Goal: Task Accomplishment & Management: Use online tool/utility

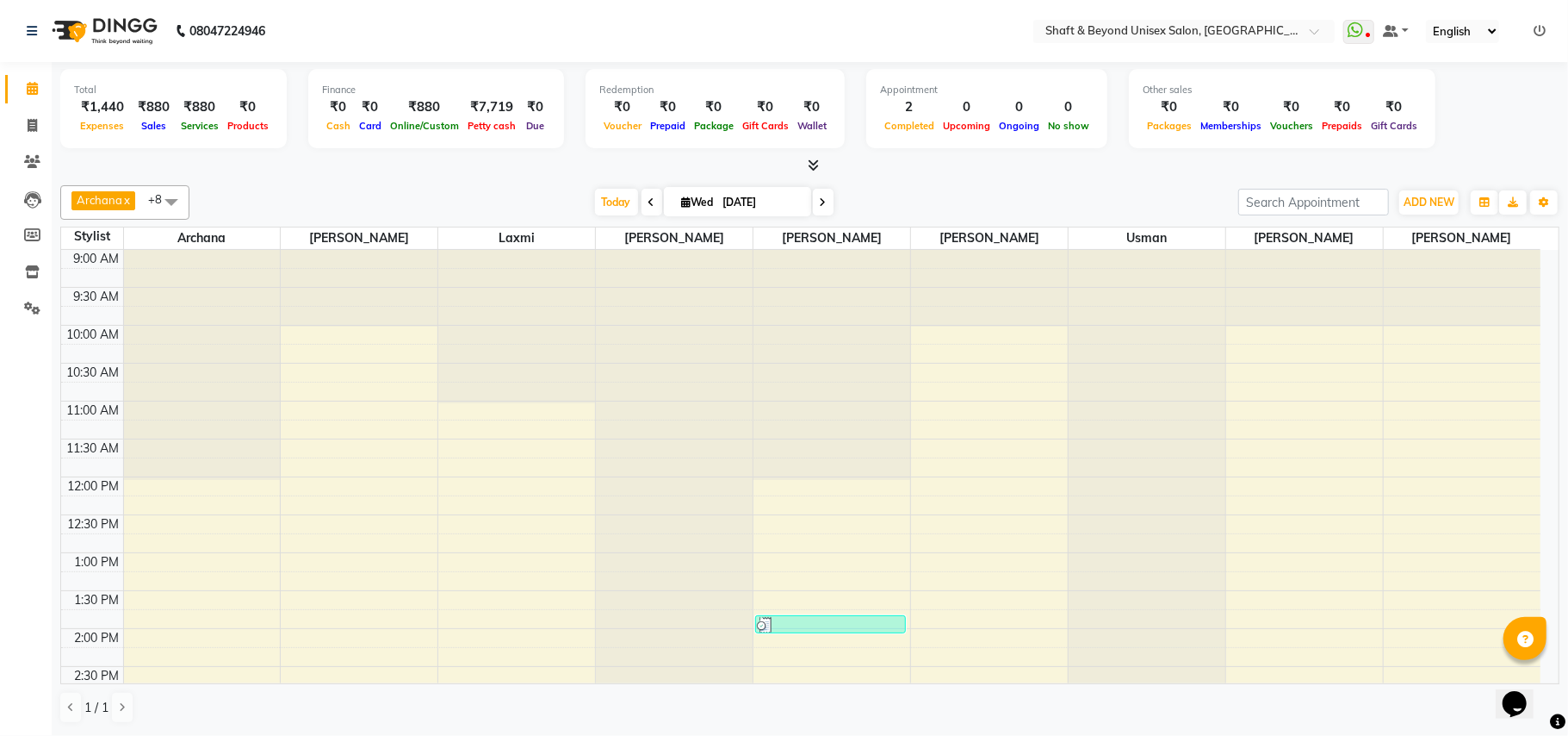
scroll to position [566, 0]
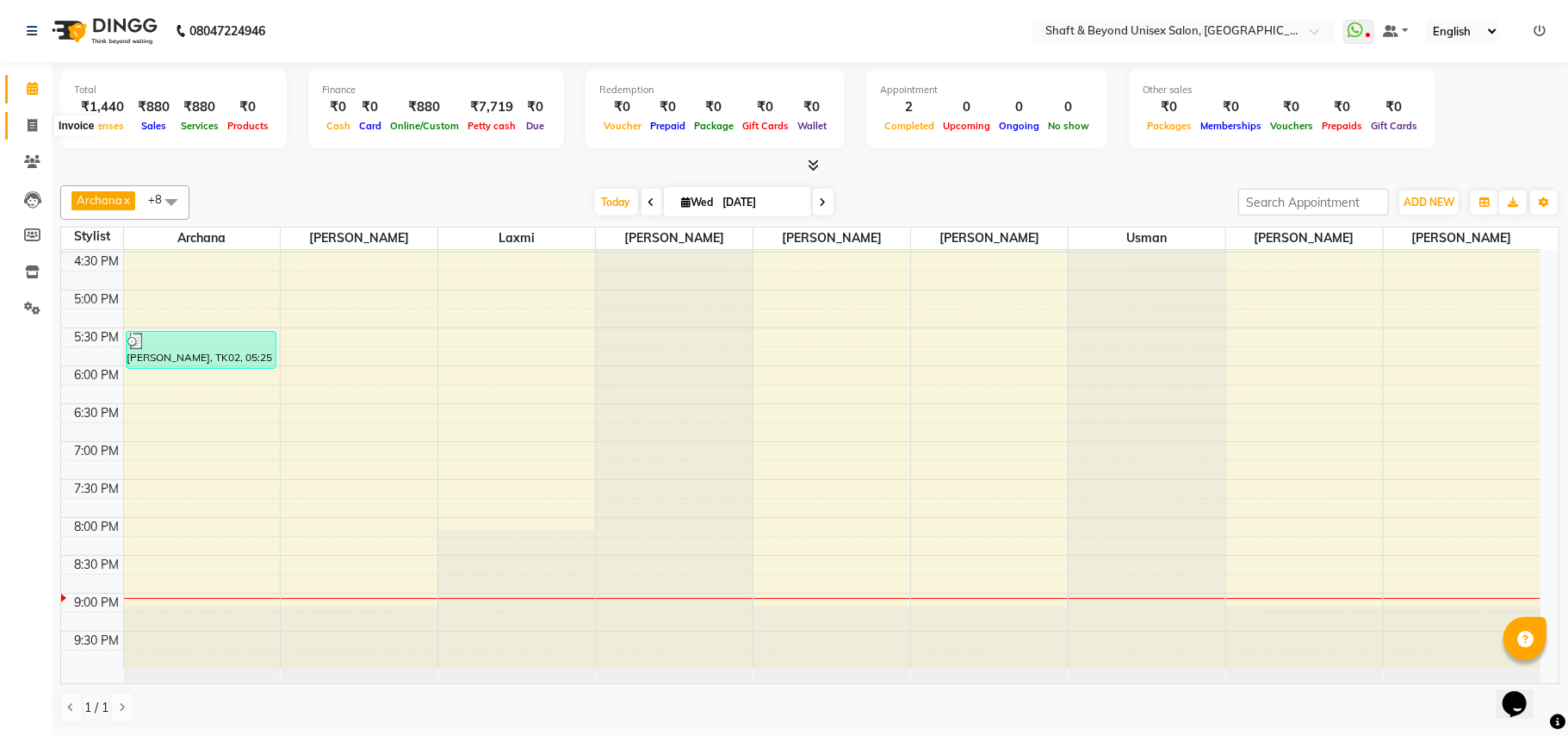
click at [32, 126] on icon at bounding box center [32, 125] width 10 height 13
select select "3878"
select select "service"
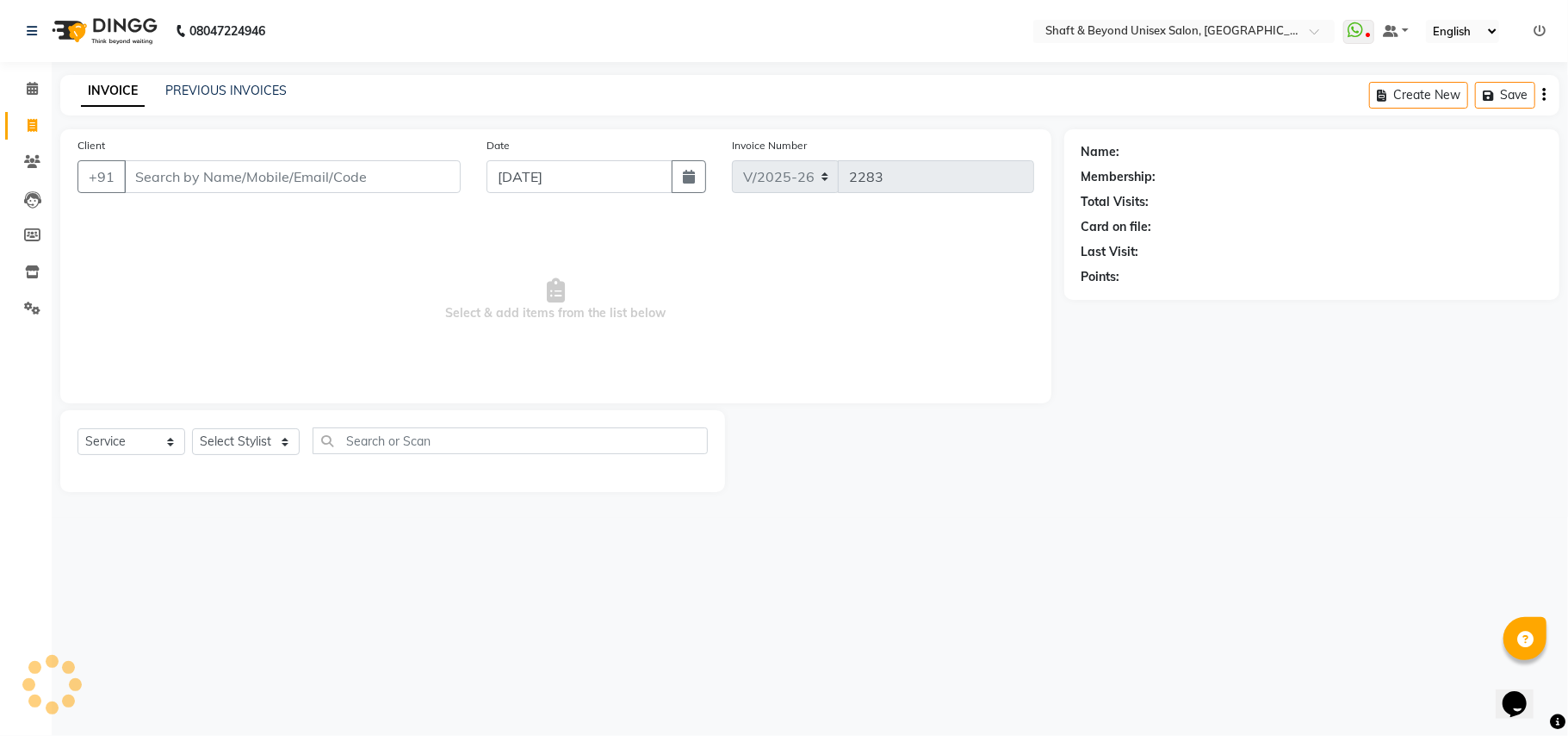
click at [182, 179] on input "Client" at bounding box center [292, 177] width 337 height 33
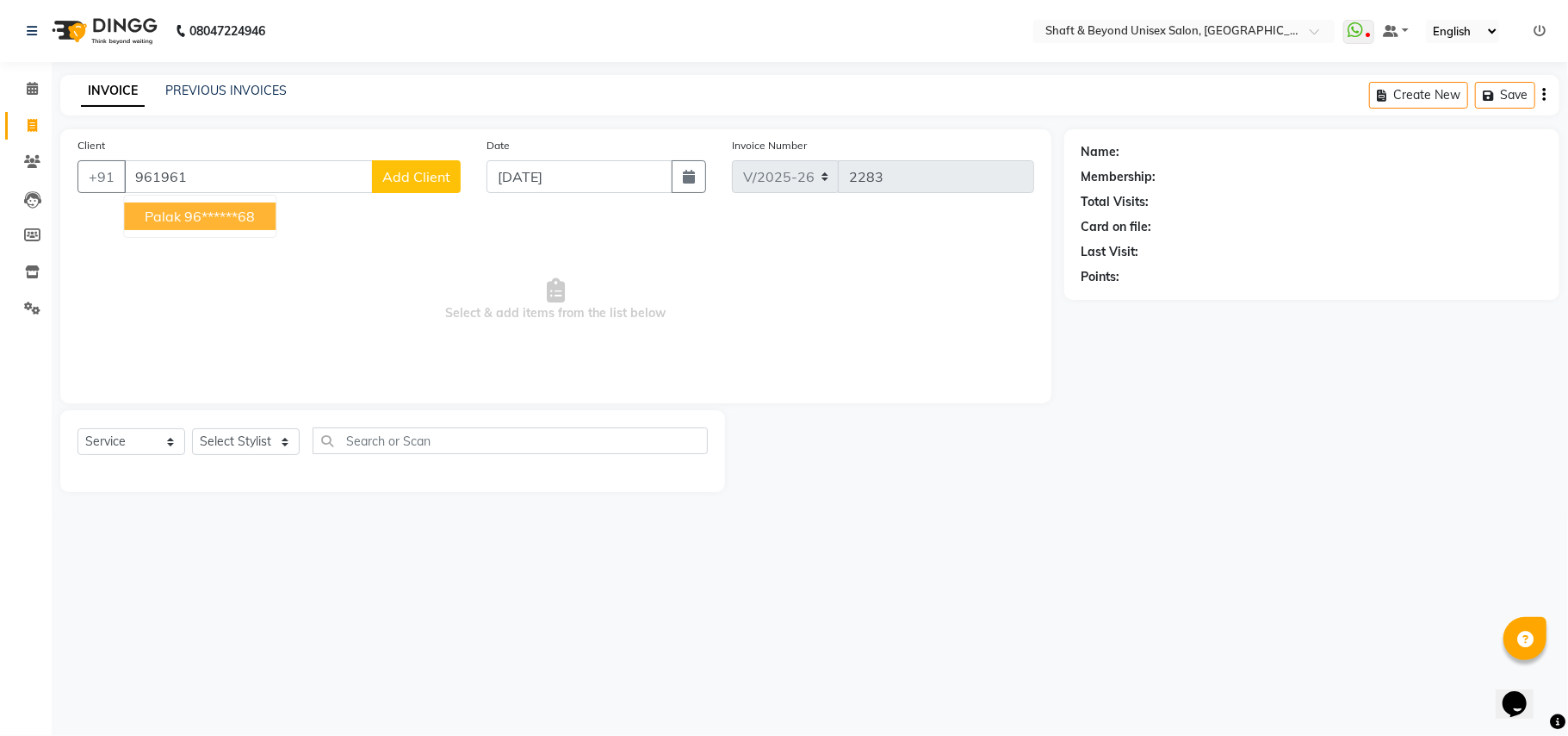
click at [182, 205] on button "palak 96******68" at bounding box center [200, 216] width 152 height 28
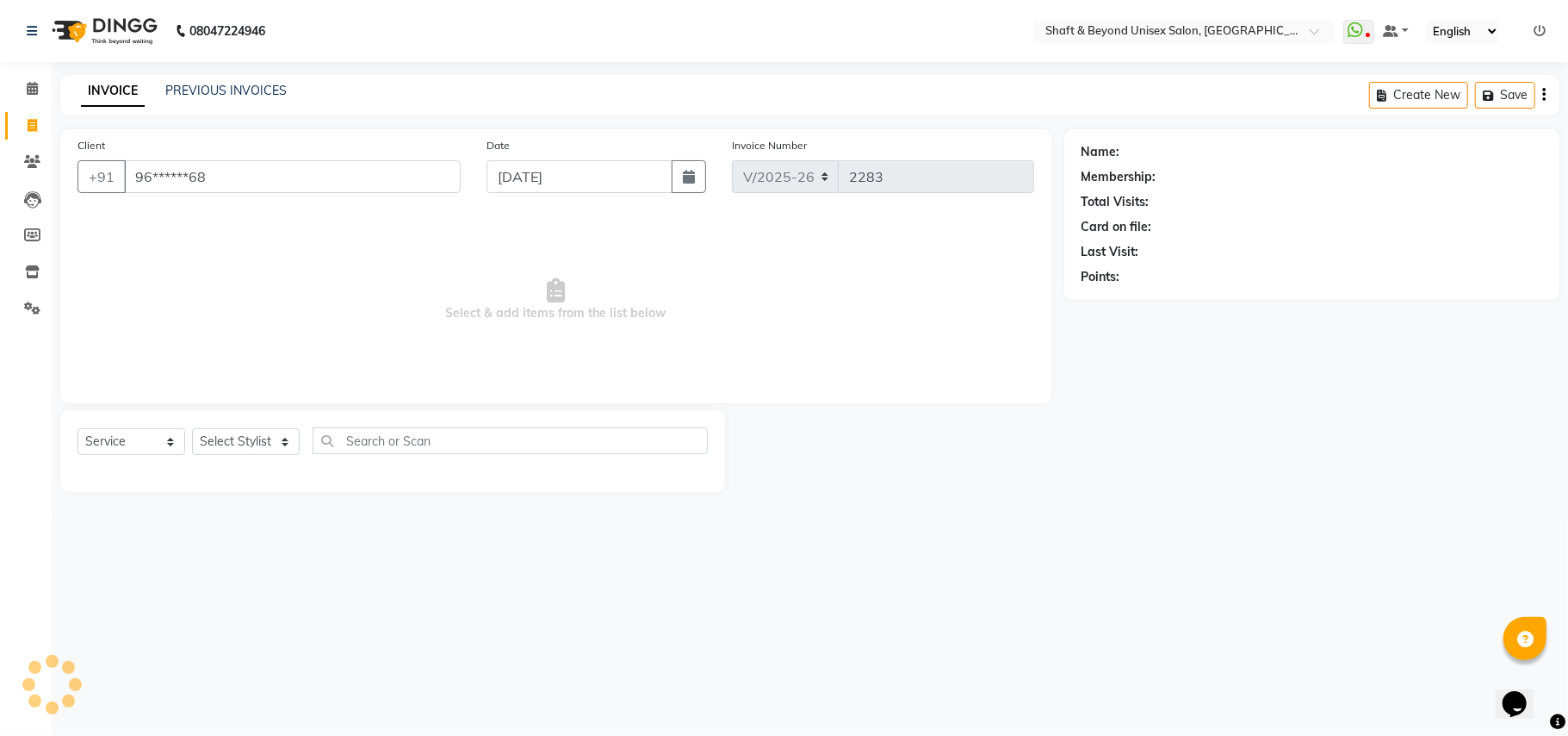
type input "96******68"
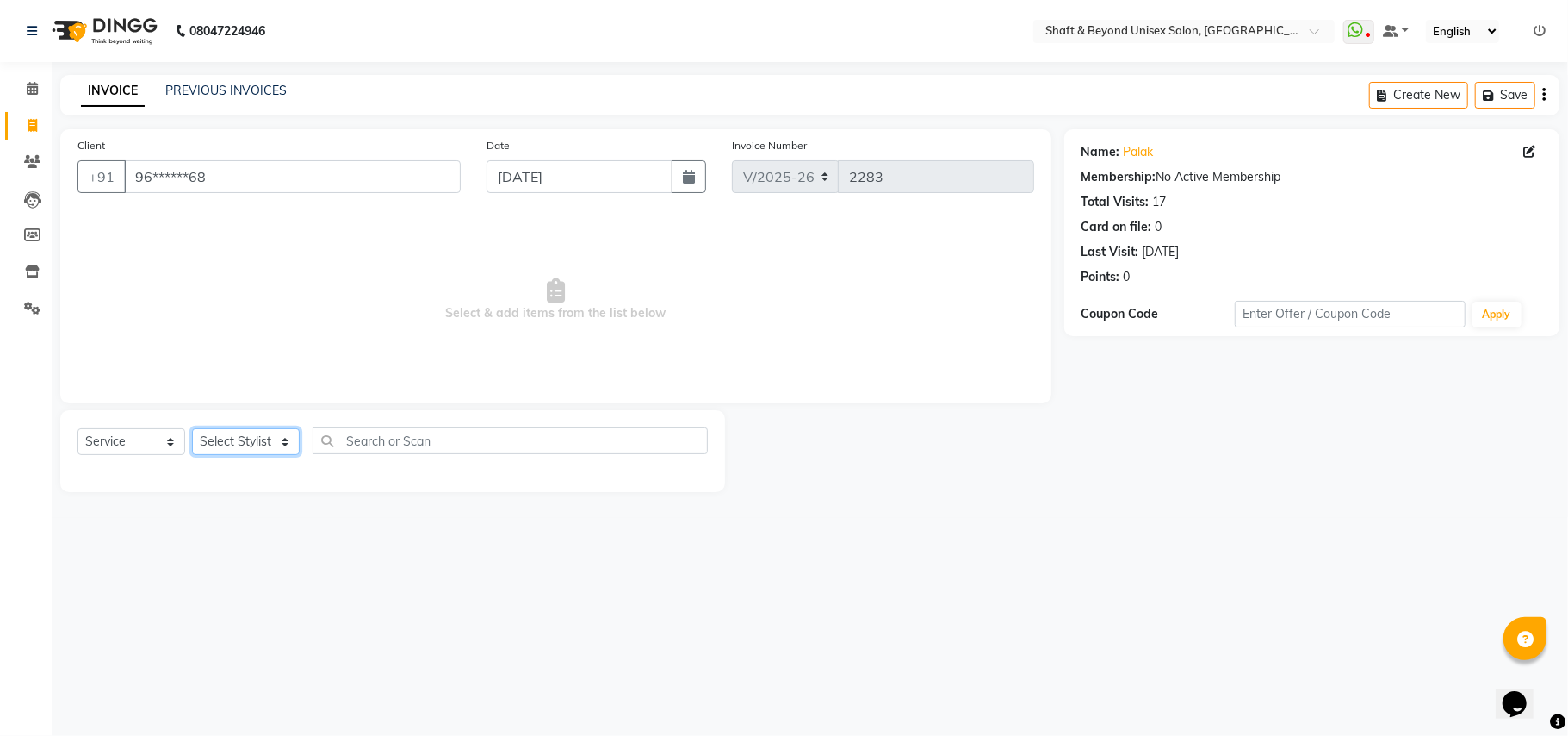
drag, startPoint x: 255, startPoint y: 445, endPoint x: 236, endPoint y: 442, distance: 19.2
click at [255, 445] on select "Select Stylist Archana [PERSON_NAME] [PERSON_NAME] [PERSON_NAME] [PERSON_NAME] …" at bounding box center [246, 441] width 108 height 27
select select "19079"
click at [192, 428] on select "Select Stylist Archana [PERSON_NAME] [PERSON_NAME] [PERSON_NAME] [PERSON_NAME] …" at bounding box center [246, 441] width 108 height 27
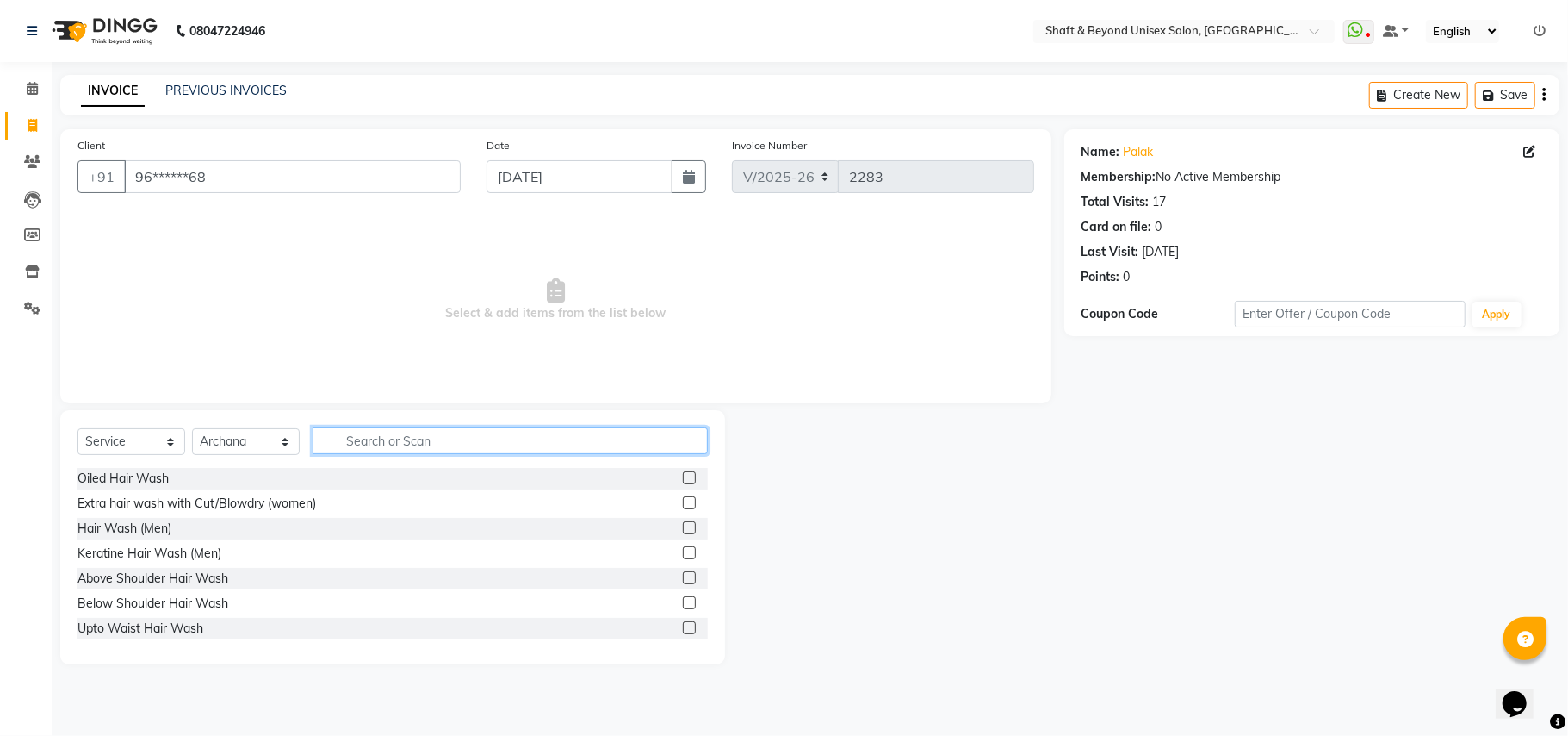
click at [377, 443] on input "text" at bounding box center [510, 440] width 396 height 27
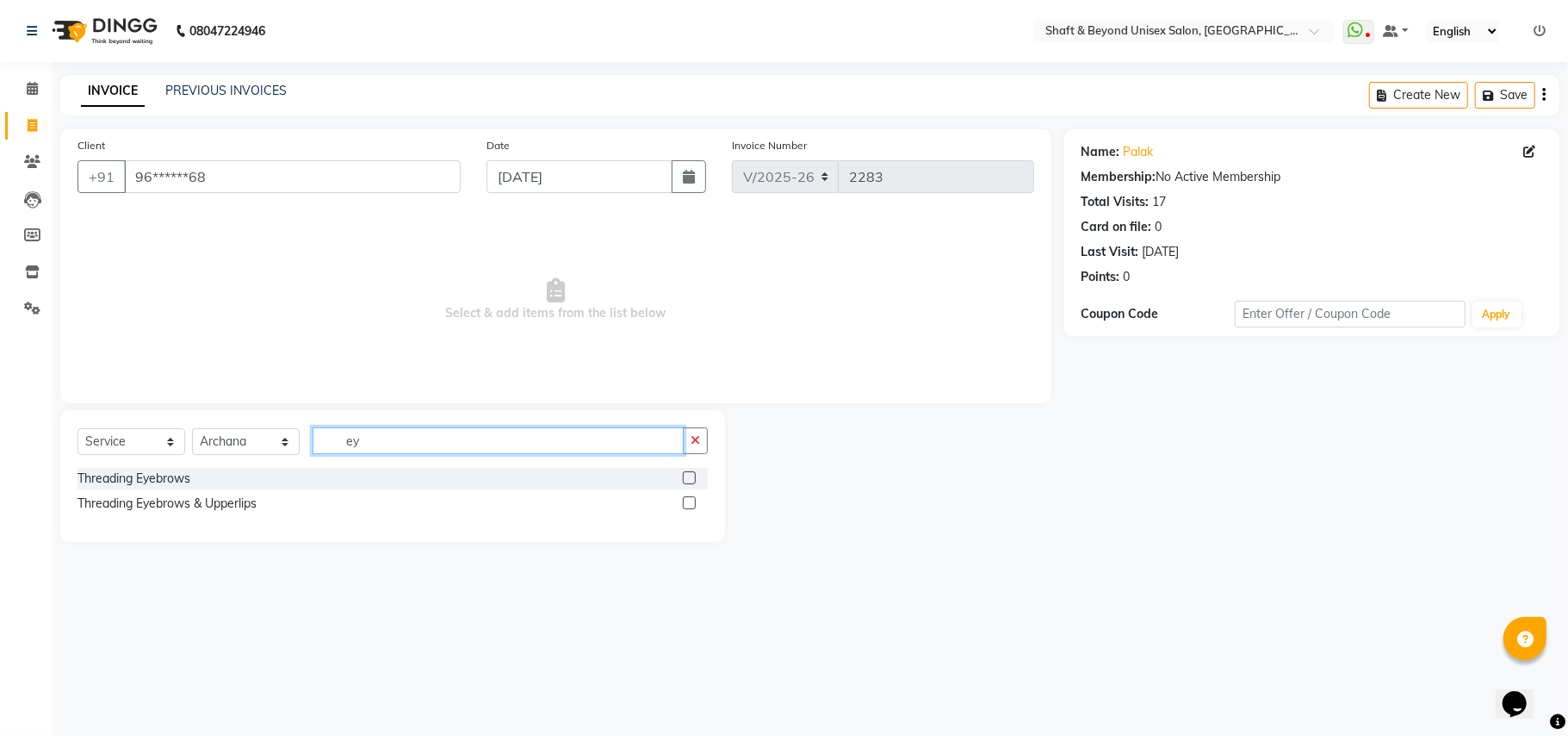
type input "ey"
click at [684, 481] on label at bounding box center [689, 477] width 13 height 13
click at [684, 481] on input "checkbox" at bounding box center [688, 478] width 11 height 11
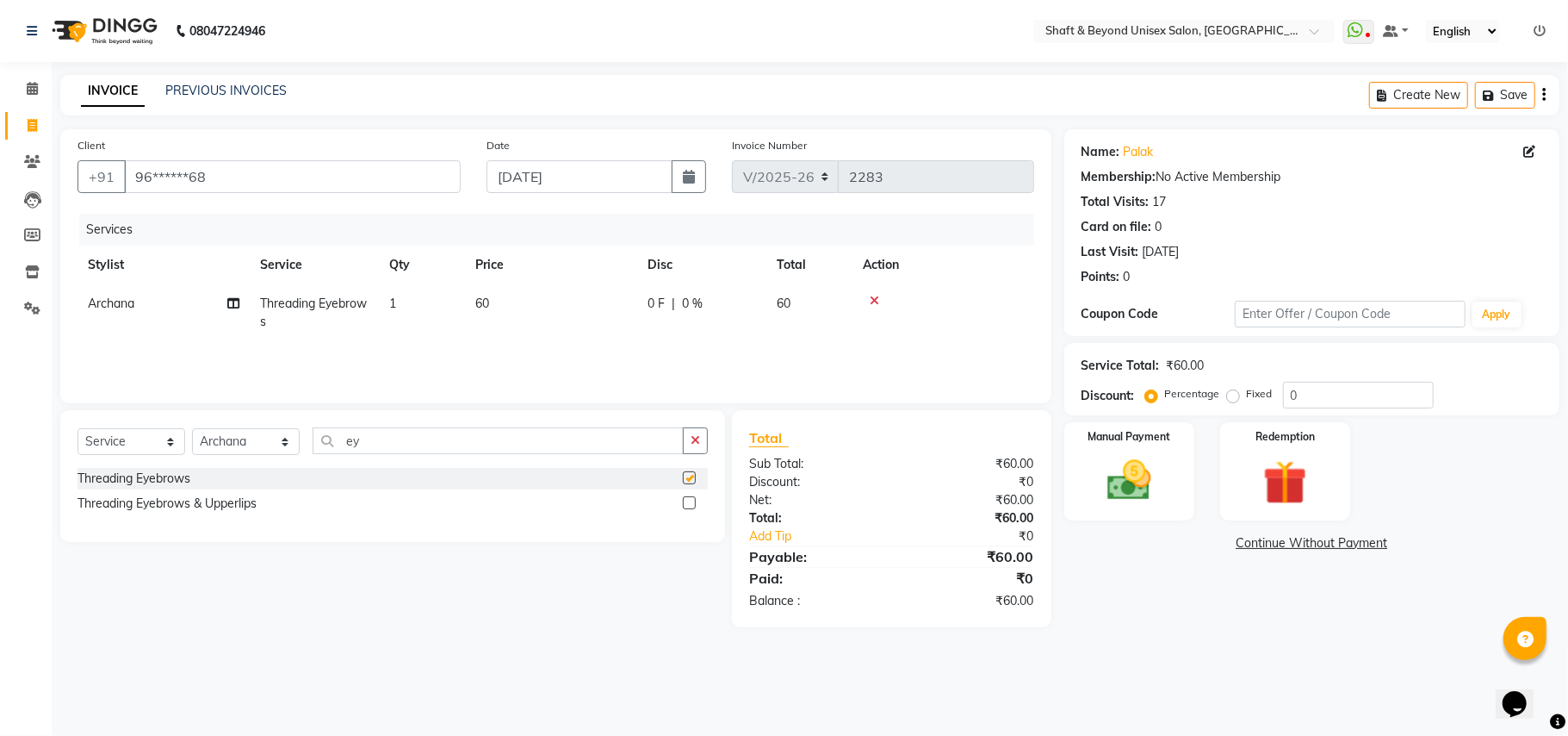
checkbox input "false"
click at [1166, 497] on img at bounding box center [1130, 481] width 75 height 54
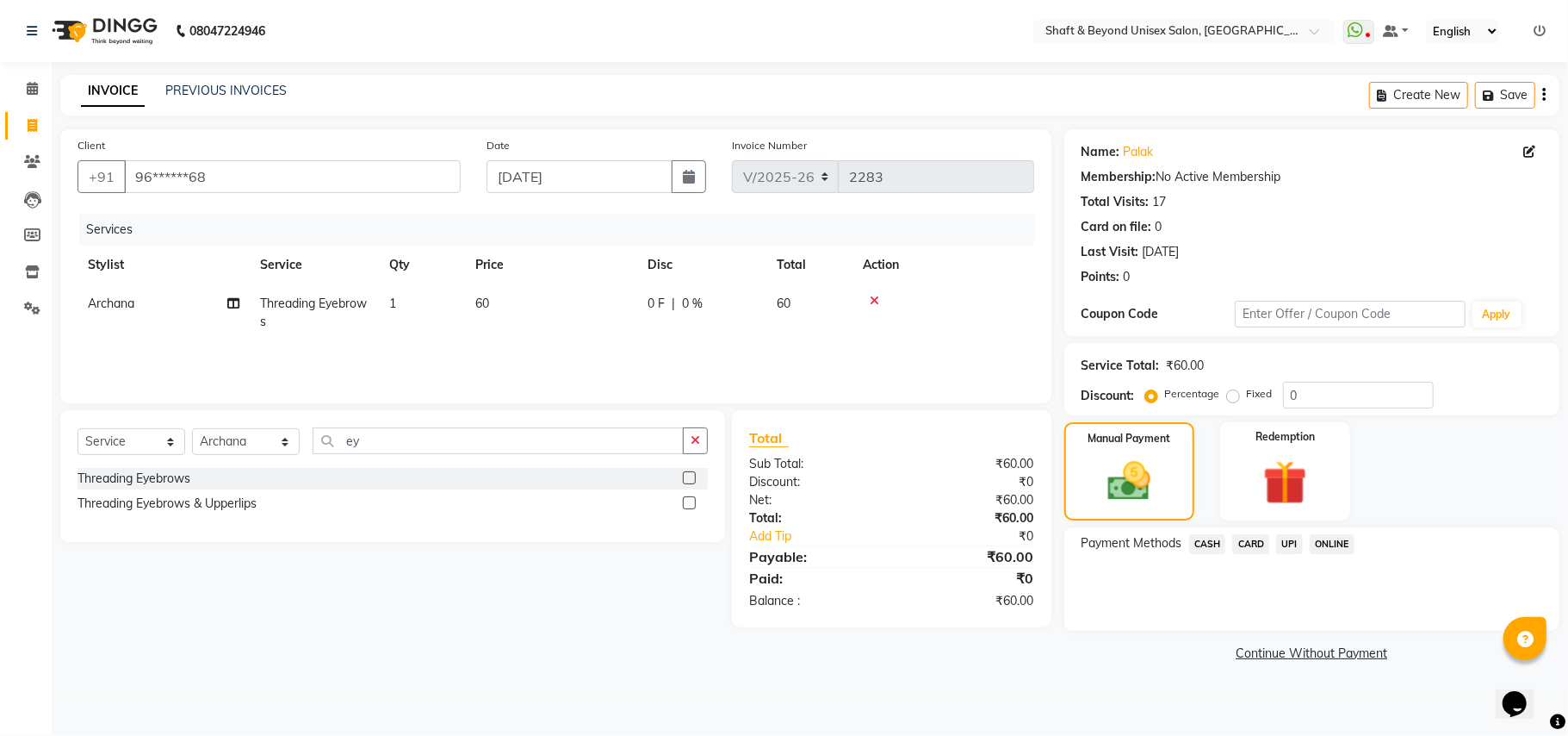
click at [1289, 542] on span "UPI" at bounding box center [1289, 543] width 27 height 20
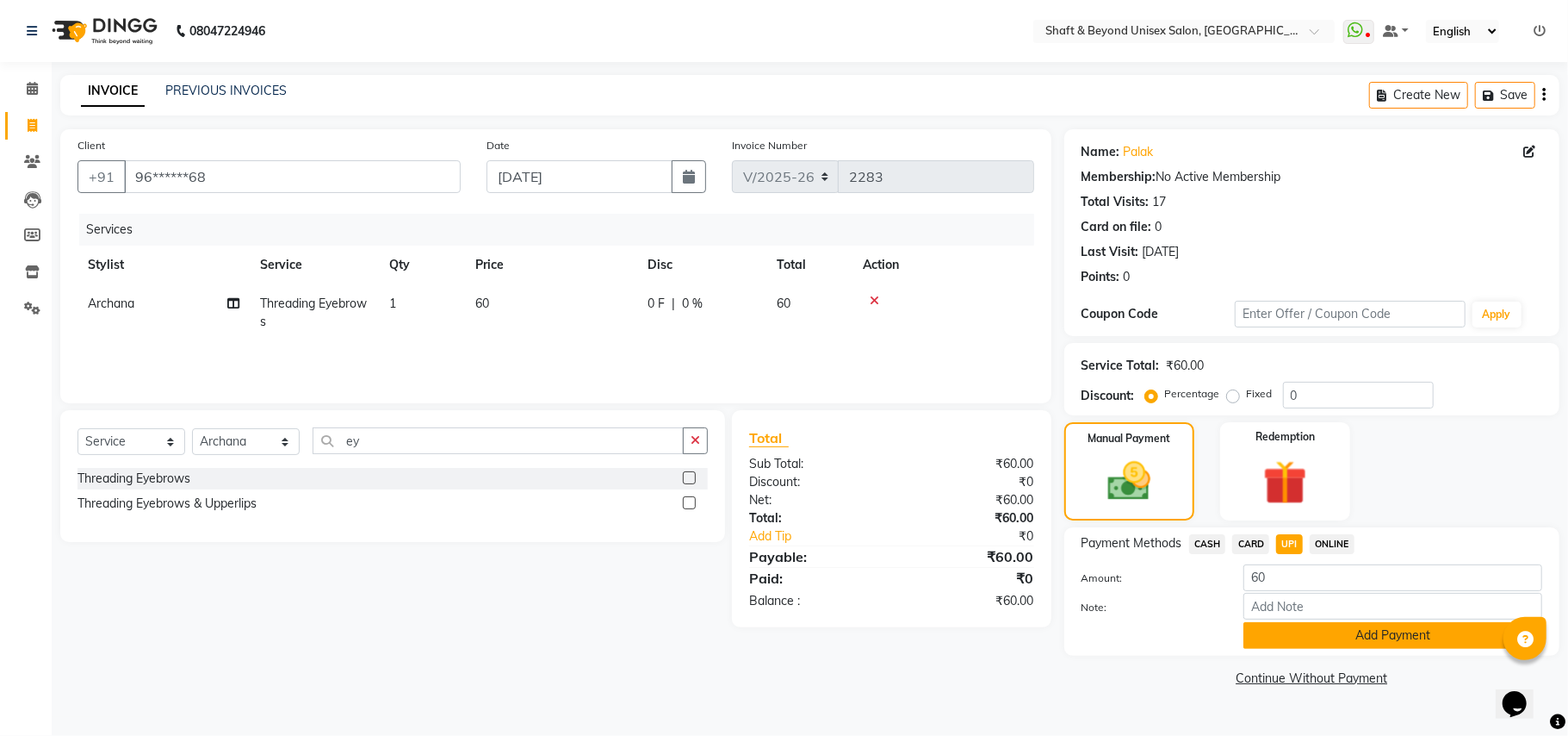
click at [1271, 632] on button "Add Payment" at bounding box center [1393, 635] width 299 height 27
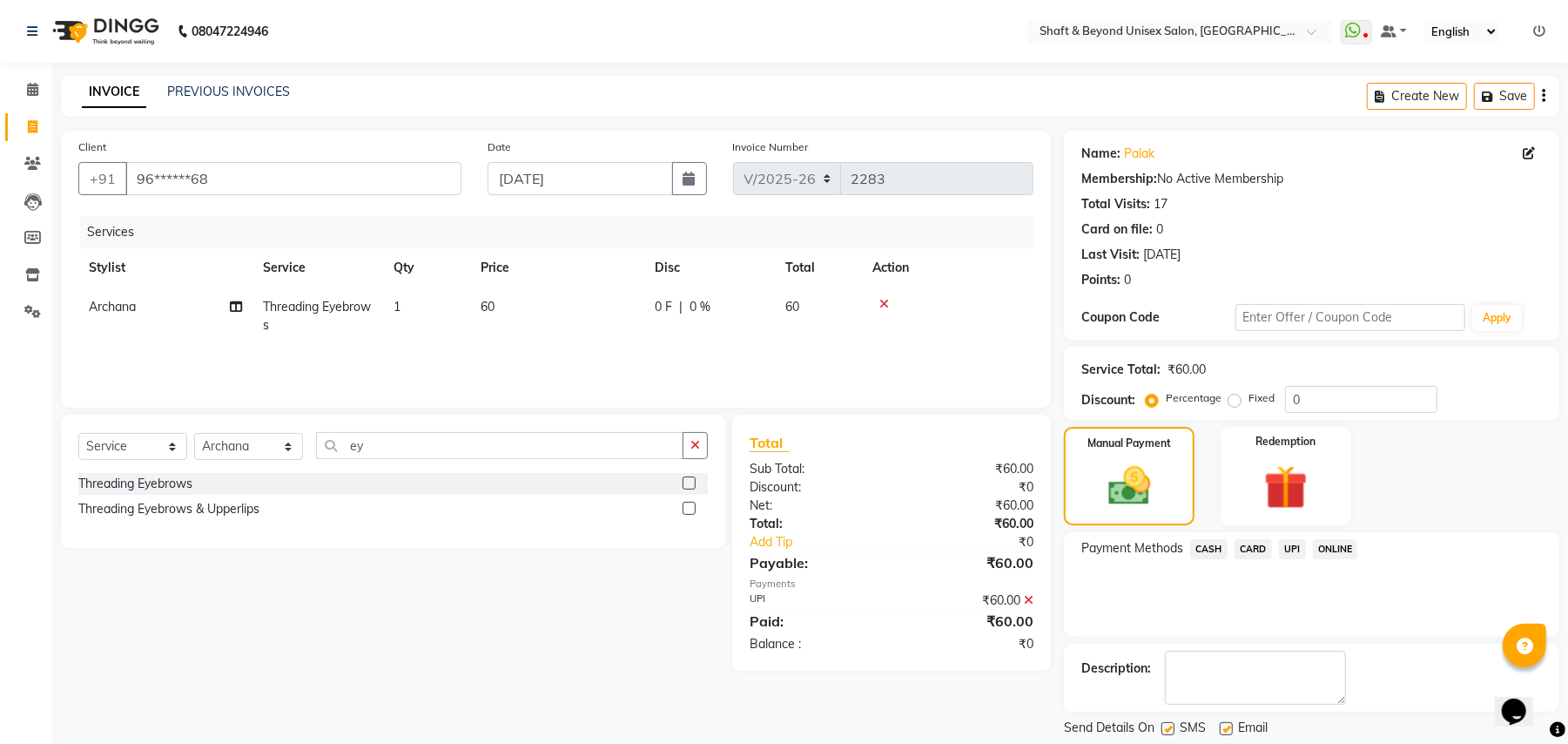
scroll to position [54, 0]
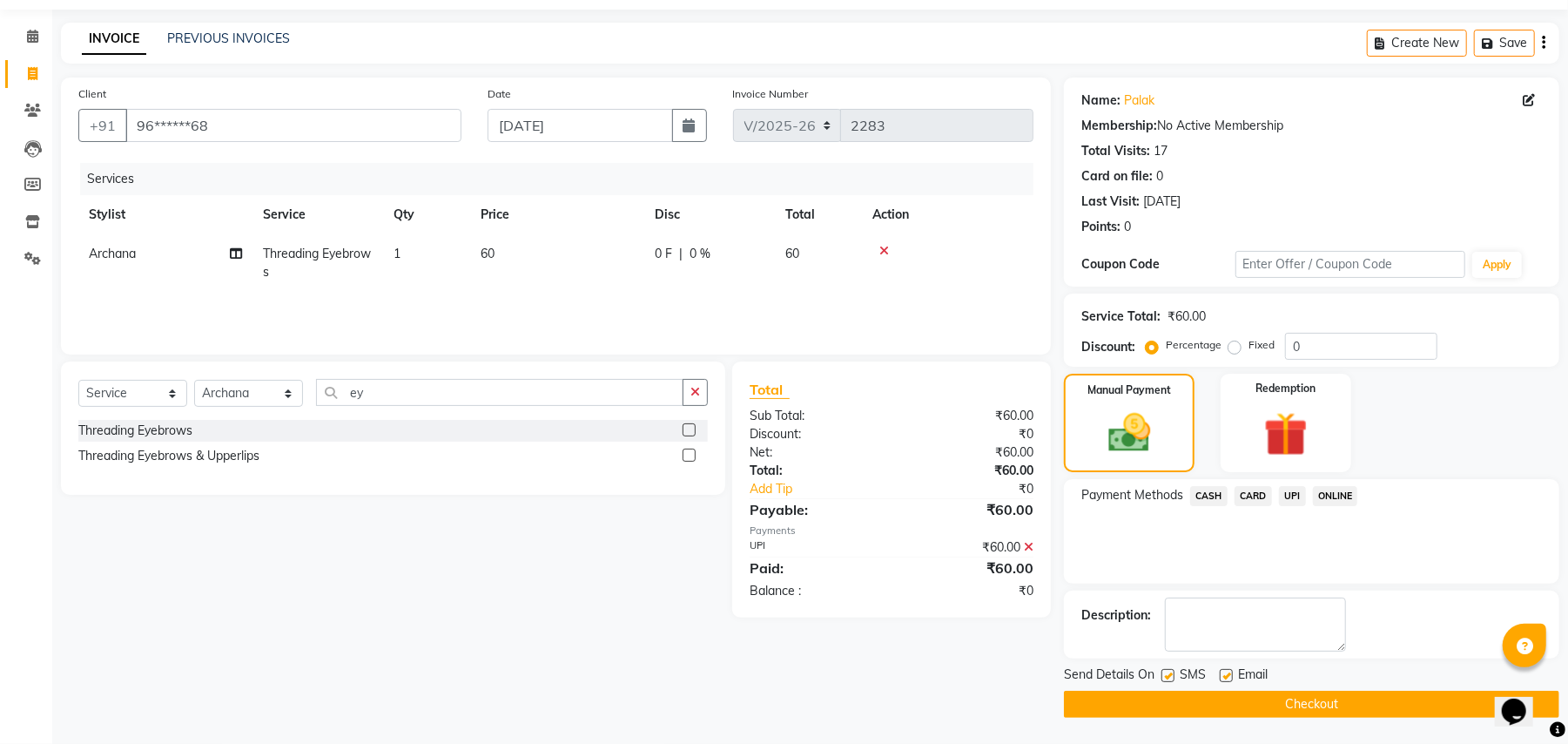
click at [1265, 695] on button "Checkout" at bounding box center [1311, 704] width 495 height 27
